Goal: Information Seeking & Learning: Learn about a topic

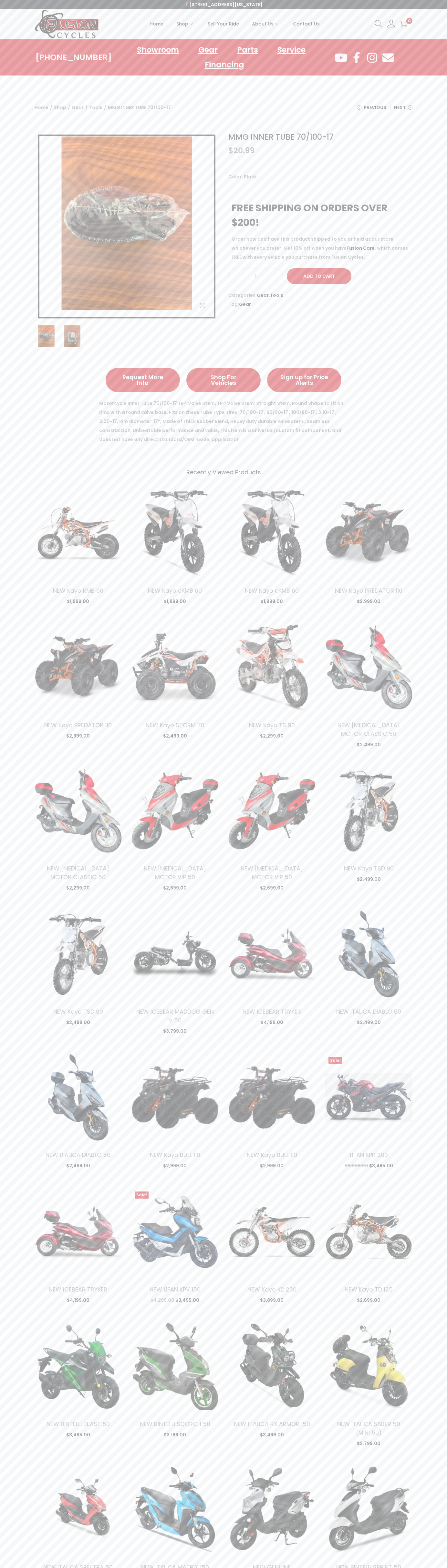
click at [306, 24] on span "Contact Us" at bounding box center [306, 24] width 27 height 16
